Goal: Task Accomplishment & Management: Use online tool/utility

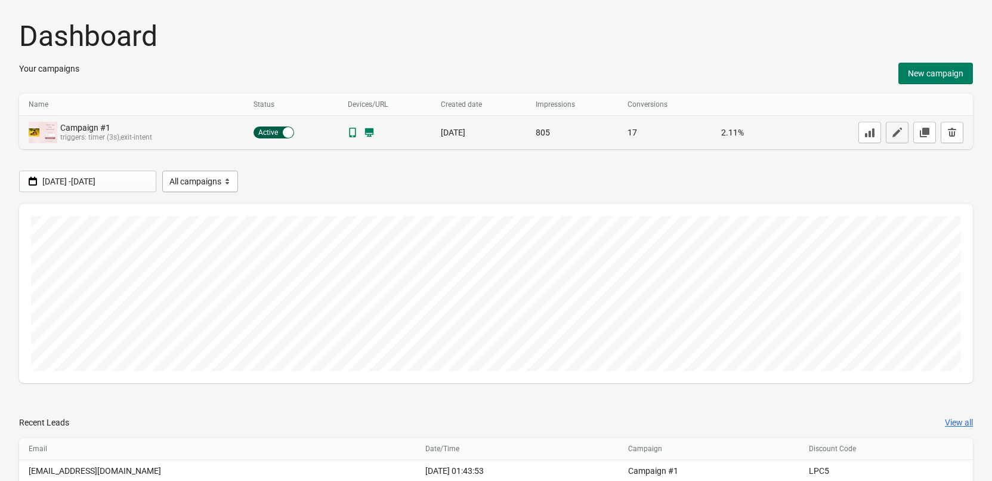
click at [891, 137] on icon "button" at bounding box center [897, 132] width 12 height 12
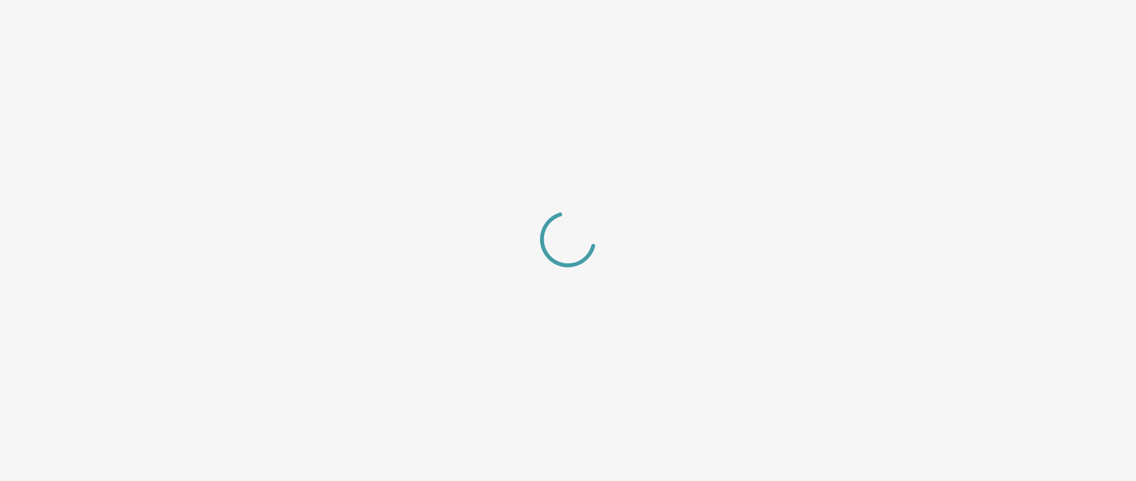
select select "center"
select select "dark"
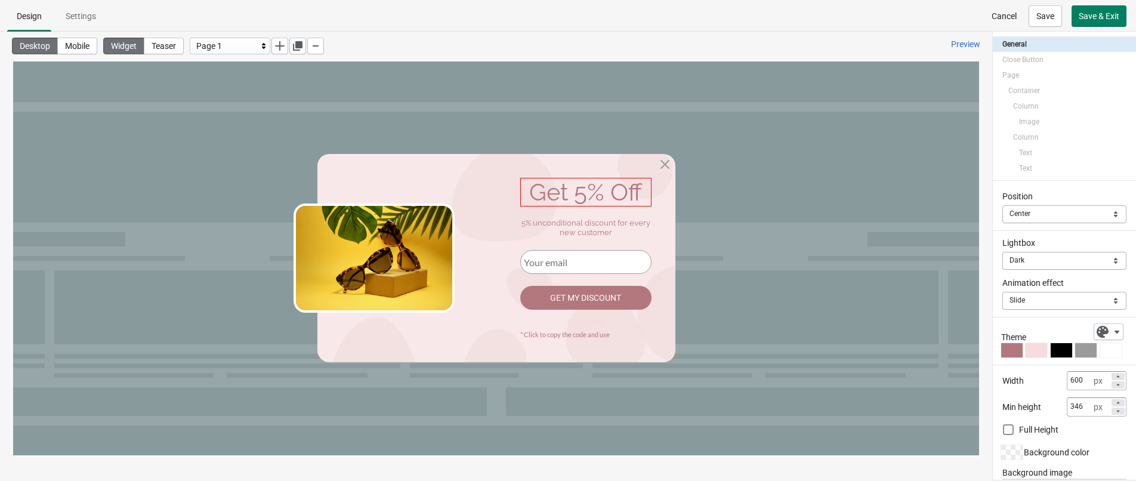
click at [579, 186] on div "Get 5% Off" at bounding box center [585, 192] width 131 height 29
select select "both"
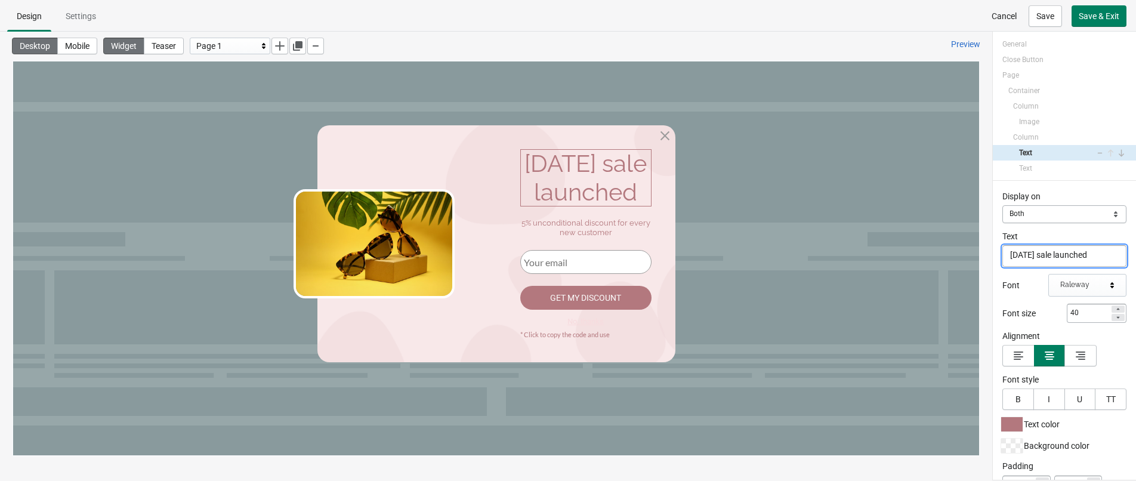
type textarea "[DATE] sale launched"
click at [987, 211] on div "Desktop Mobile Widget Teaser Page 1 Preview" at bounding box center [496, 244] width 992 height 425
click at [1002, 19] on span "Save & Exit" at bounding box center [1099, 16] width 41 height 10
select select "both"
